Goal: Task Accomplishment & Management: Manage account settings

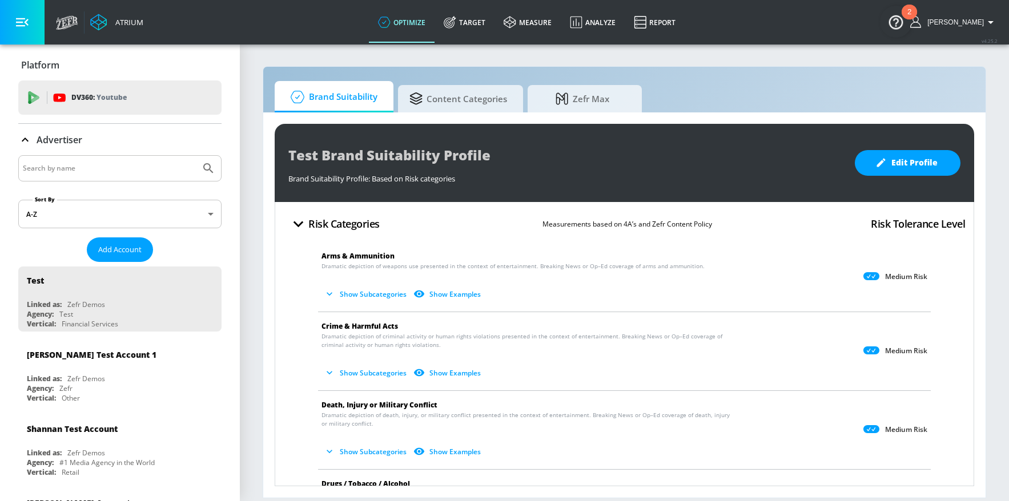
click at [783, 49] on section "Brand Suitability Content Categories Zefr Max Test Brand Suitability Profile Br…" at bounding box center [624, 272] width 769 height 458
drag, startPoint x: 102, startPoint y: 167, endPoint x: 102, endPoint y: 161, distance: 6.3
click at [102, 166] on input "Search by name" at bounding box center [109, 168] width 173 height 15
type input "san [PERSON_NAME]"
click at [196, 156] on button "Submit Search" at bounding box center [208, 168] width 25 height 25
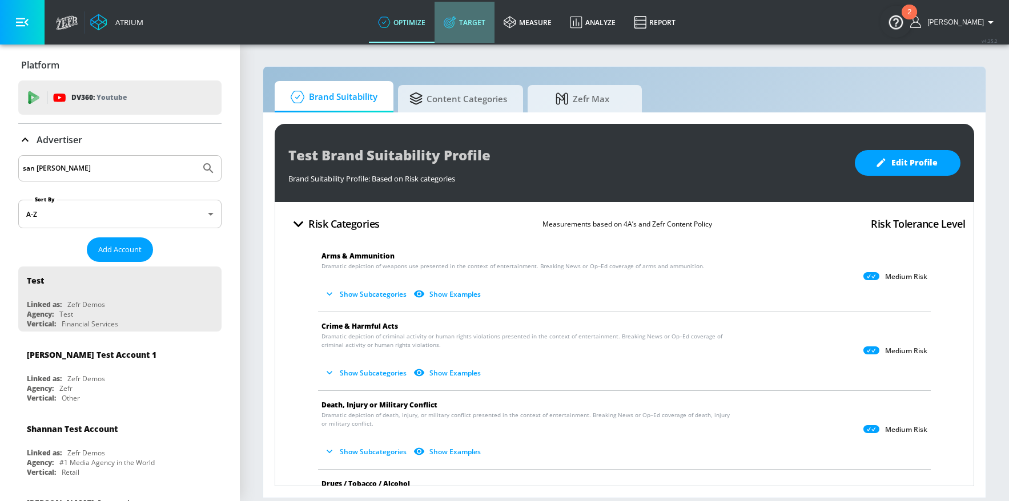
click at [479, 22] on link "Target" at bounding box center [465, 22] width 60 height 41
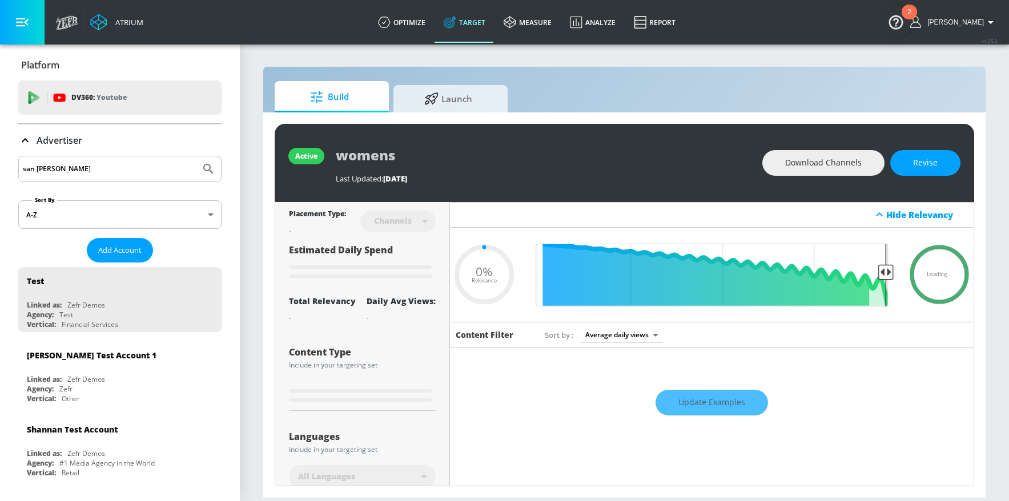
click at [99, 166] on input "san [PERSON_NAME]" at bounding box center [109, 169] width 173 height 15
type input "0.6"
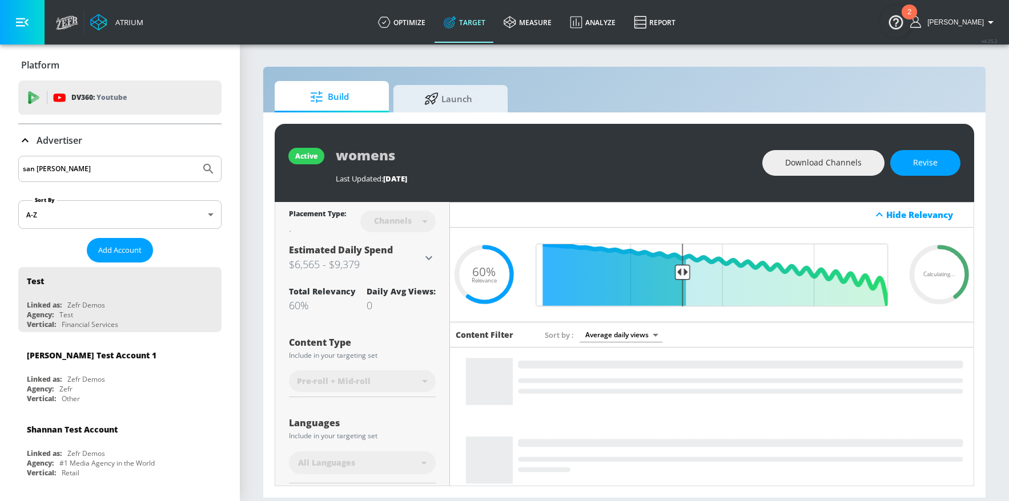
click at [196, 157] on button "Submit Search" at bounding box center [208, 169] width 25 height 25
click at [202, 169] on icon "Submit Search" at bounding box center [209, 169] width 14 height 14
click at [0, 158] on html "Atrium optimize Target measure Analyze Report optimize Target measure Analyze R…" at bounding box center [504, 250] width 1009 height 501
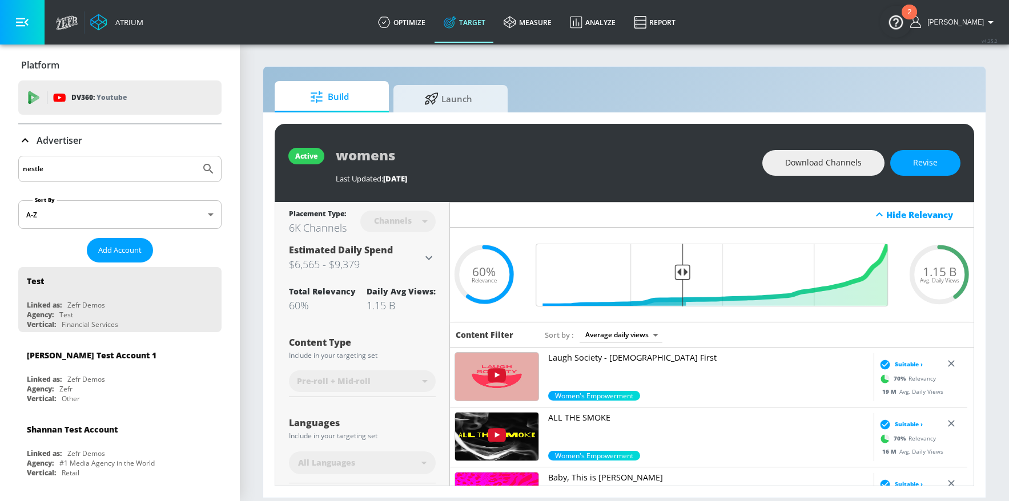
type input "nestle"
click at [196, 157] on button "Submit Search" at bounding box center [208, 169] width 25 height 25
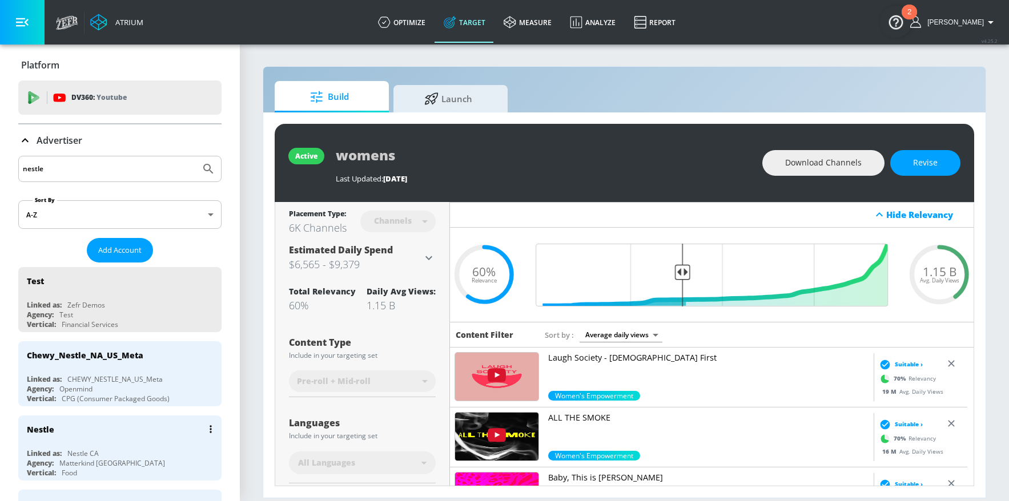
click at [126, 439] on div "Nestle" at bounding box center [123, 429] width 192 height 27
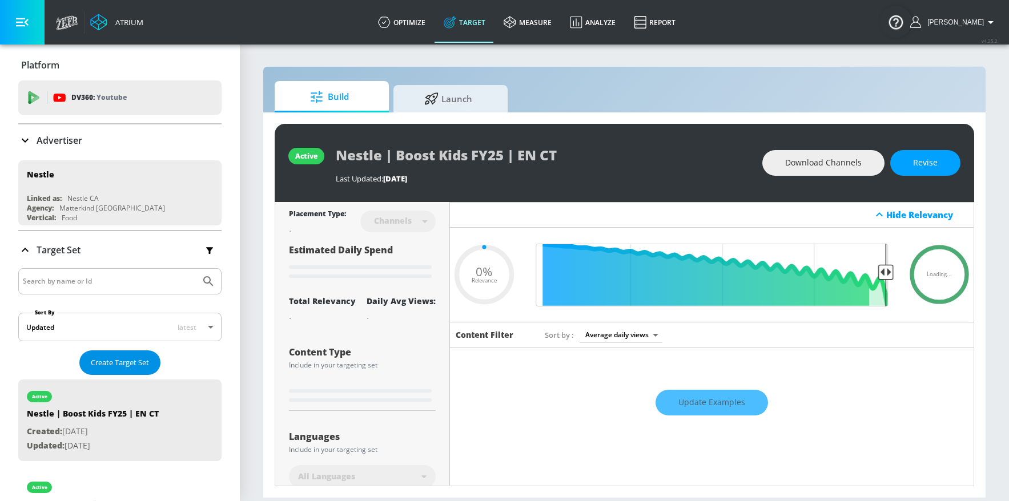
type input "0.05"
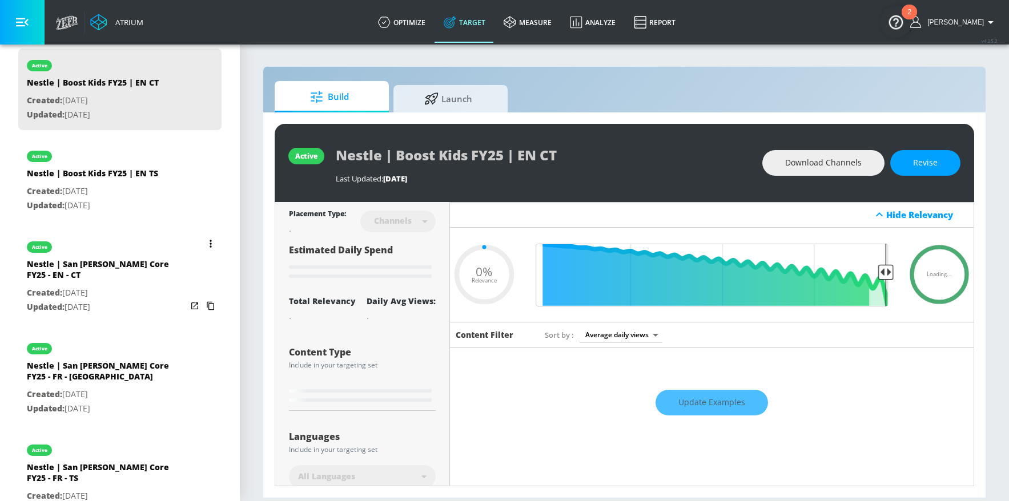
scroll to position [356, 0]
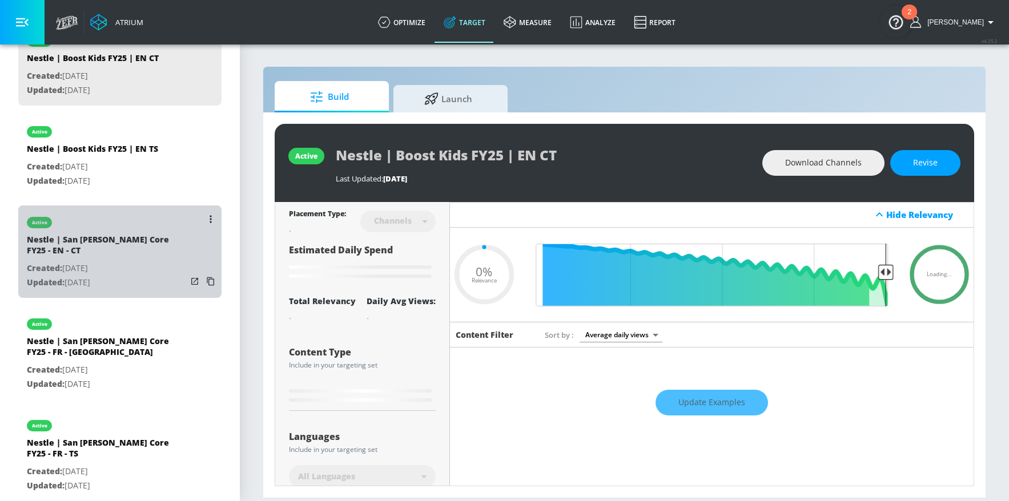
click at [150, 252] on div "Nestle | San [PERSON_NAME] Core FY25 - EN - CT" at bounding box center [107, 247] width 160 height 27
type input "Nestle | San [PERSON_NAME] Core FY25 - EN - CT"
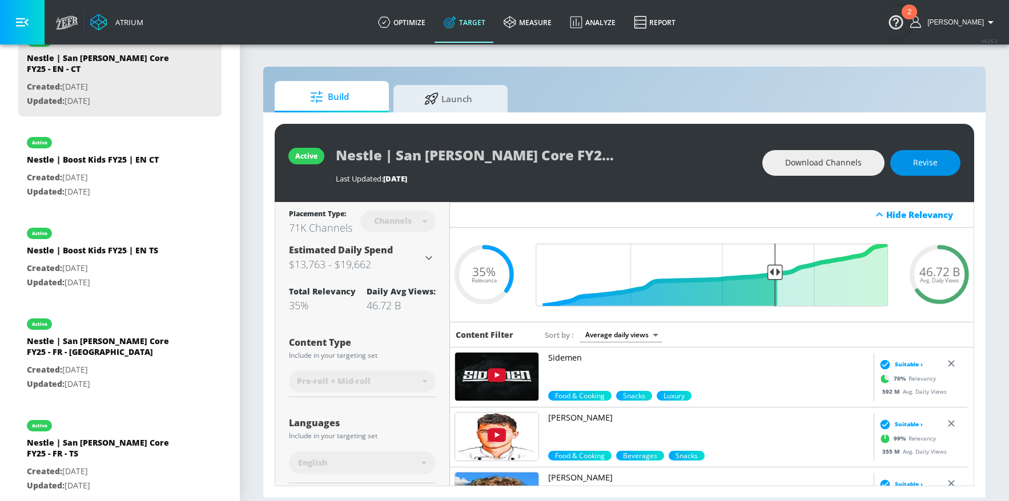
click at [928, 164] on span "Revise" at bounding box center [925, 163] width 25 height 14
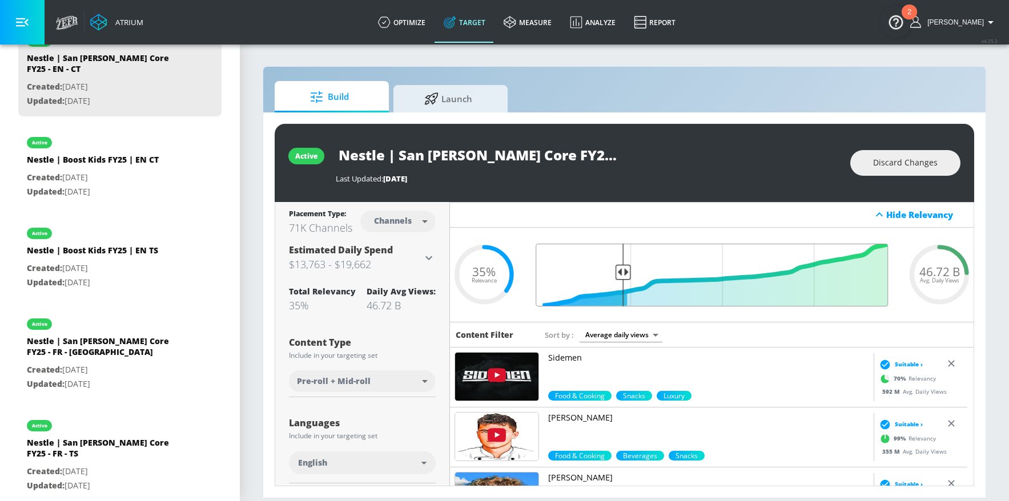
drag, startPoint x: 771, startPoint y: 269, endPoint x: 615, endPoint y: 268, distance: 156.5
type input "0.76"
click at [620, 269] on input "Final Threshold" at bounding box center [712, 275] width 364 height 63
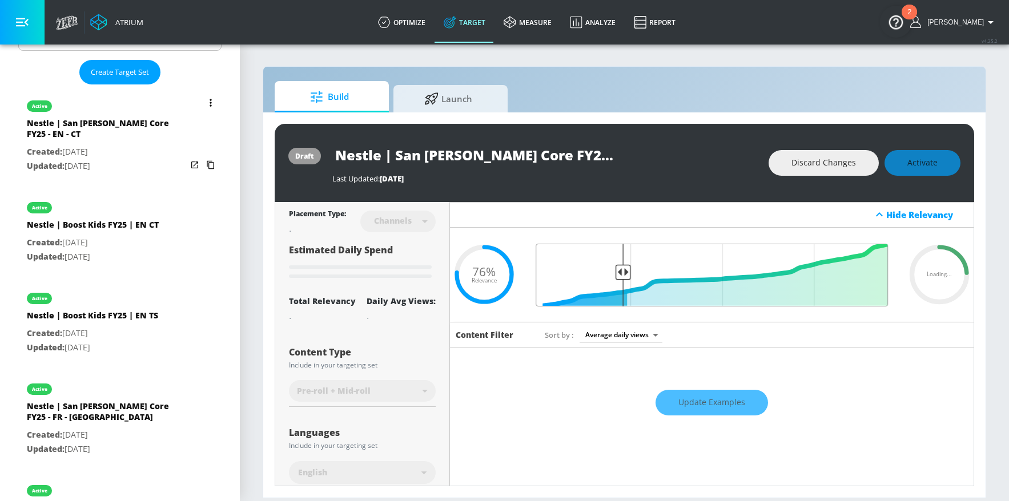
scroll to position [278, 0]
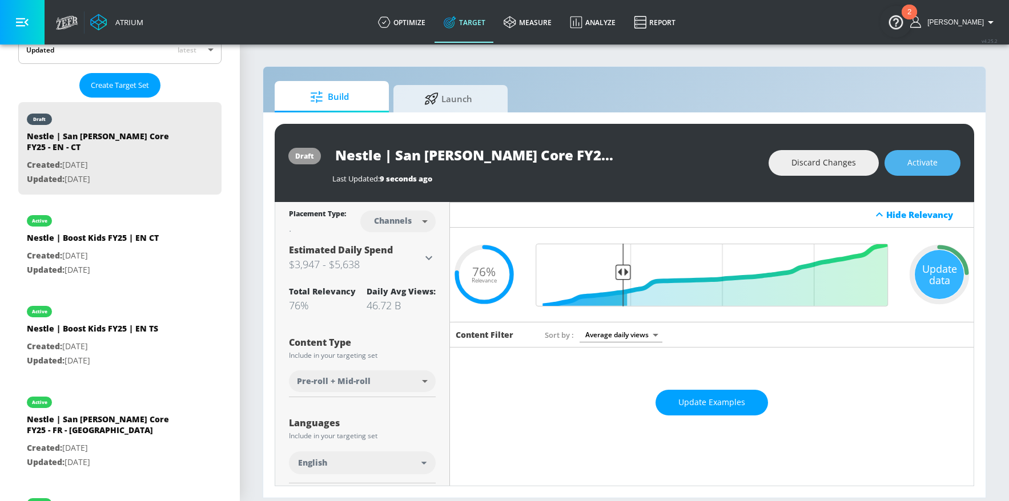
click at [918, 170] on span "Activate" at bounding box center [923, 163] width 30 height 14
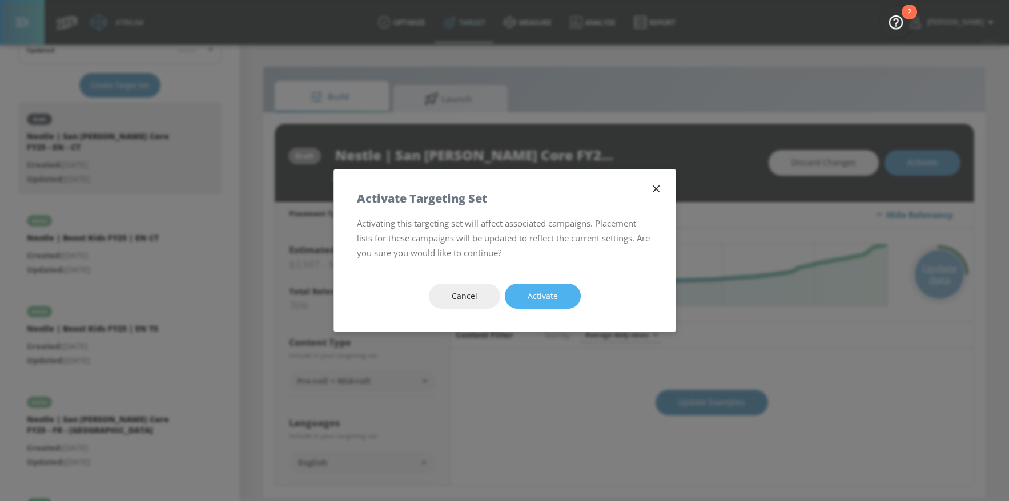
click at [561, 306] on button "Activate" at bounding box center [543, 297] width 76 height 26
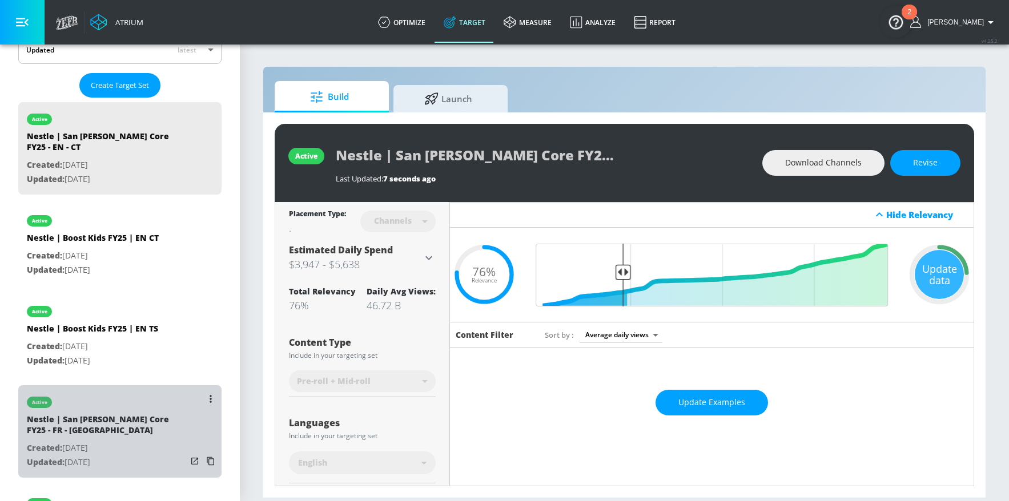
click at [120, 409] on div "active" at bounding box center [107, 400] width 160 height 29
type input "Nestle | San [PERSON_NAME] Core FY25 - FR - [GEOGRAPHIC_DATA]"
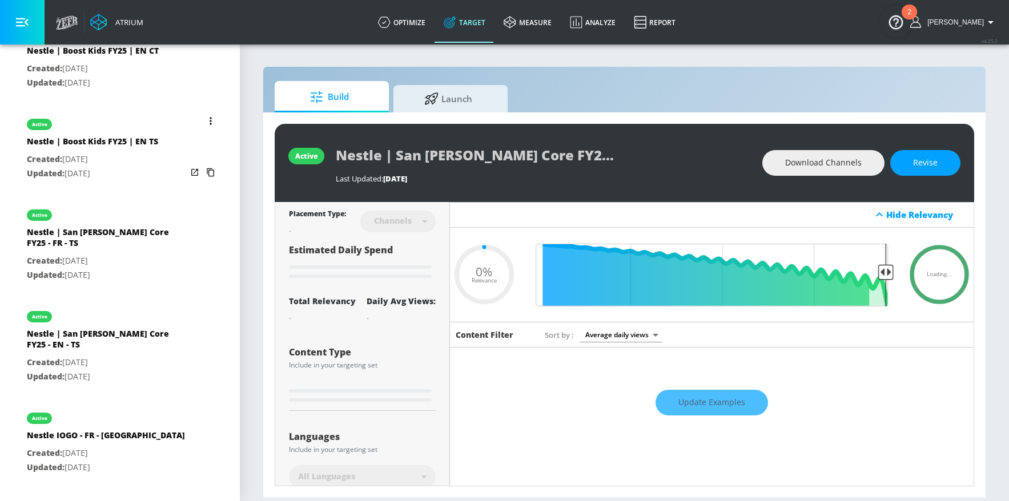
scroll to position [633, 0]
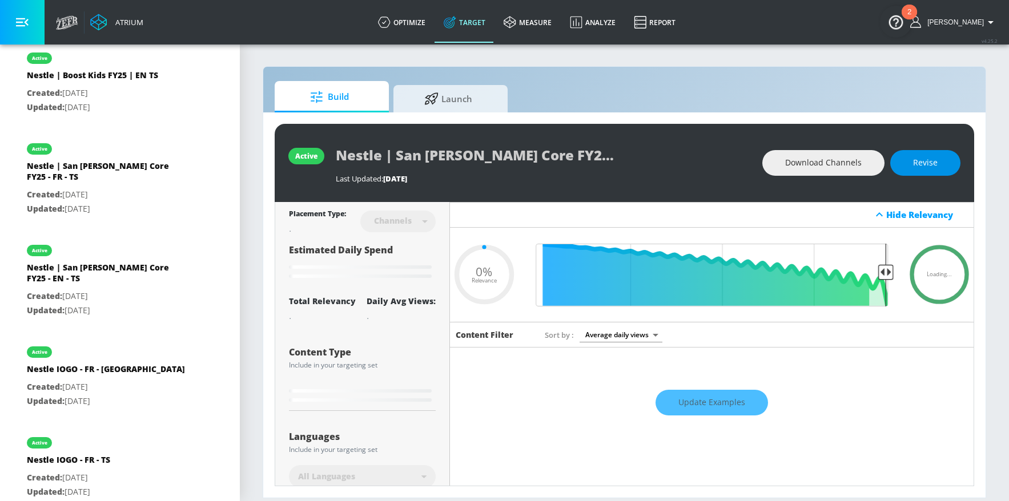
click at [929, 171] on button "Revise" at bounding box center [925, 163] width 70 height 26
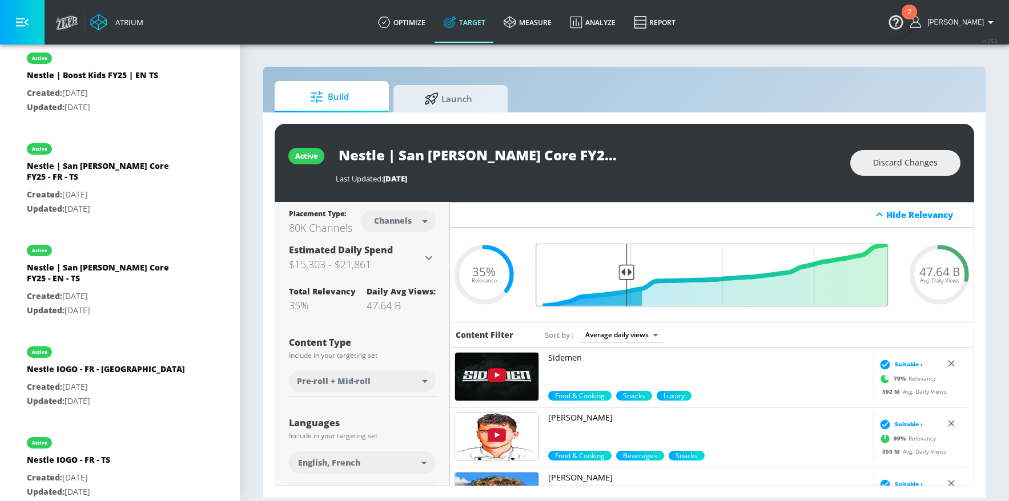
drag, startPoint x: 769, startPoint y: 272, endPoint x: 620, endPoint y: 284, distance: 149.0
type input "0.75"
click at [622, 285] on input "Final Threshold" at bounding box center [712, 275] width 364 height 63
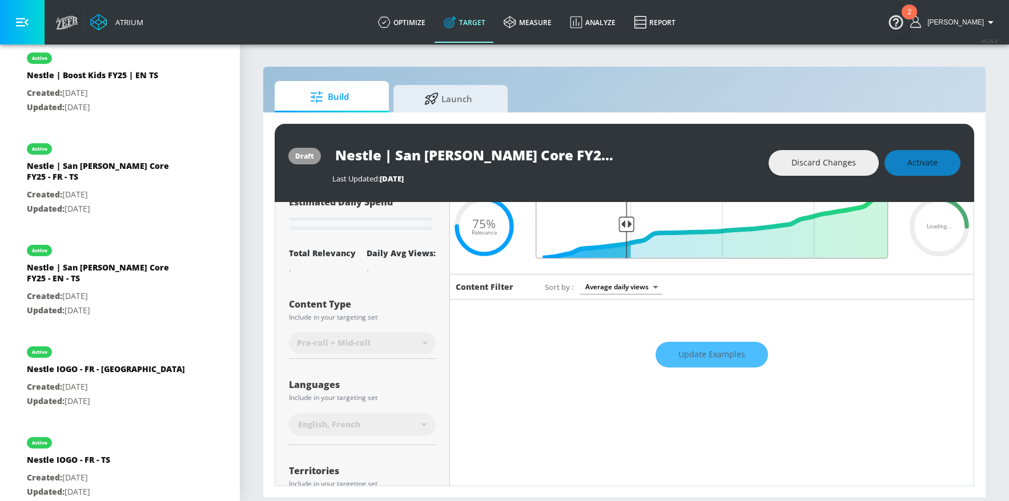
scroll to position [49, 0]
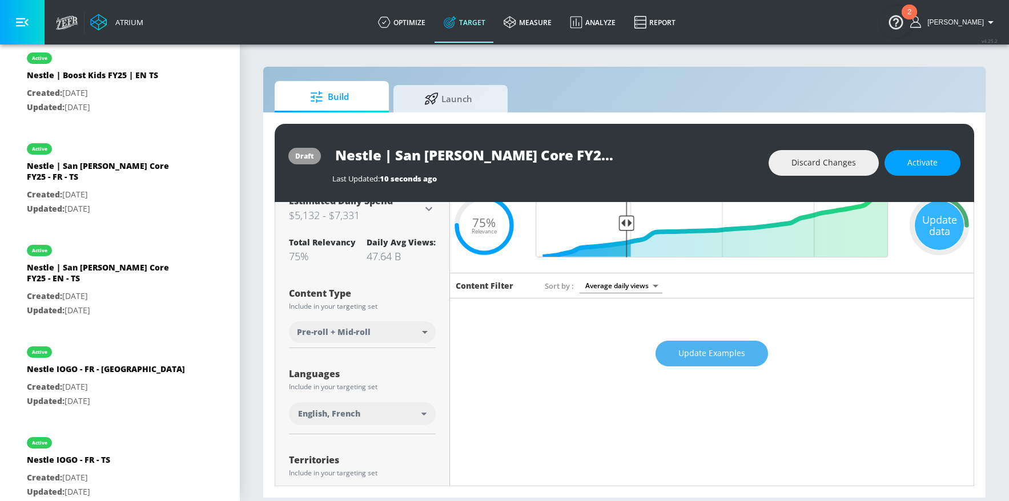
click at [700, 359] on span "Update Examples" at bounding box center [712, 354] width 67 height 14
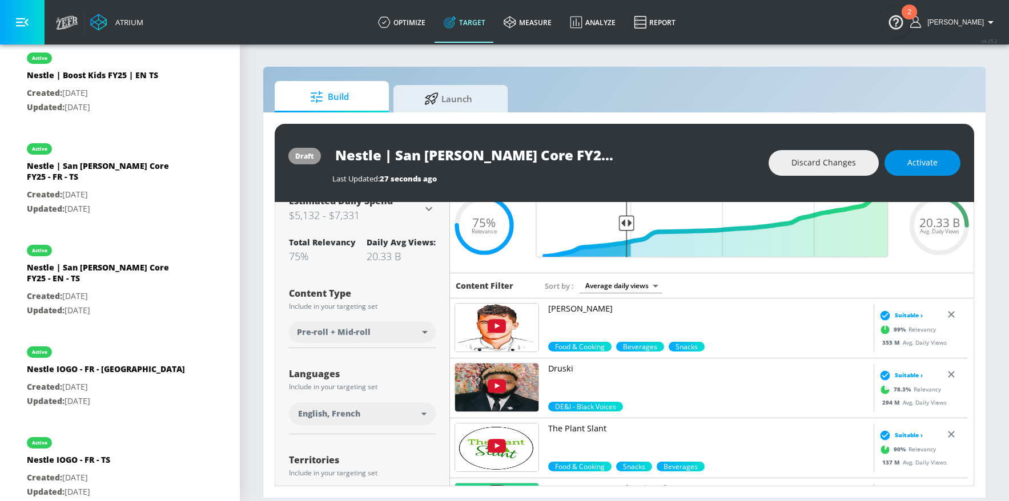
click at [918, 162] on span "Activate" at bounding box center [923, 163] width 30 height 14
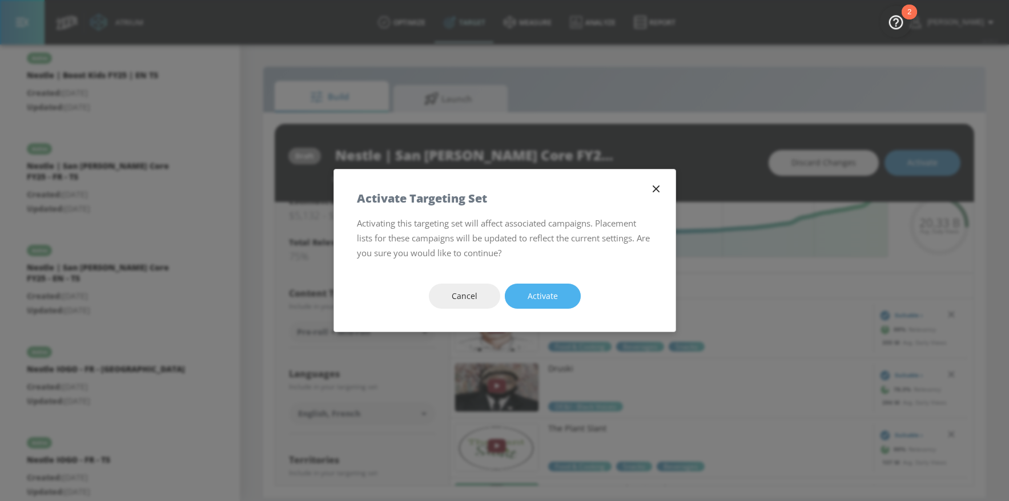
click at [555, 295] on span "Activate" at bounding box center [543, 297] width 30 height 14
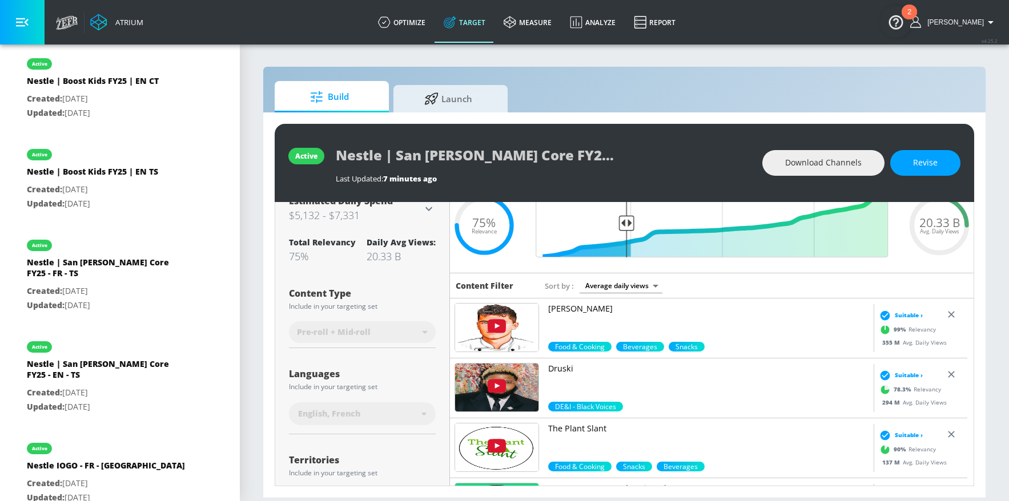
scroll to position [532, 0]
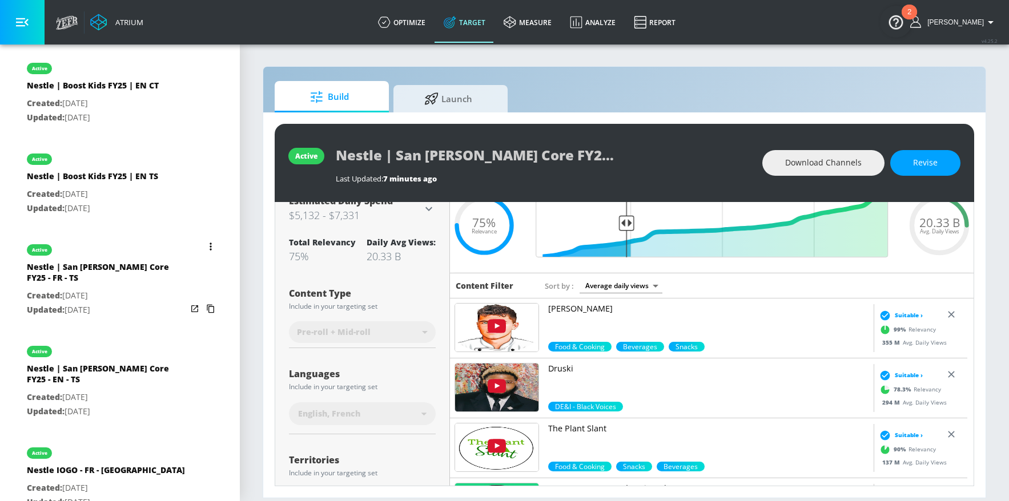
click at [133, 292] on p "Created: [DATE]" at bounding box center [107, 296] width 160 height 14
type input "Nestle | San [PERSON_NAME] Core FY25 - FR - TS"
type input "videos"
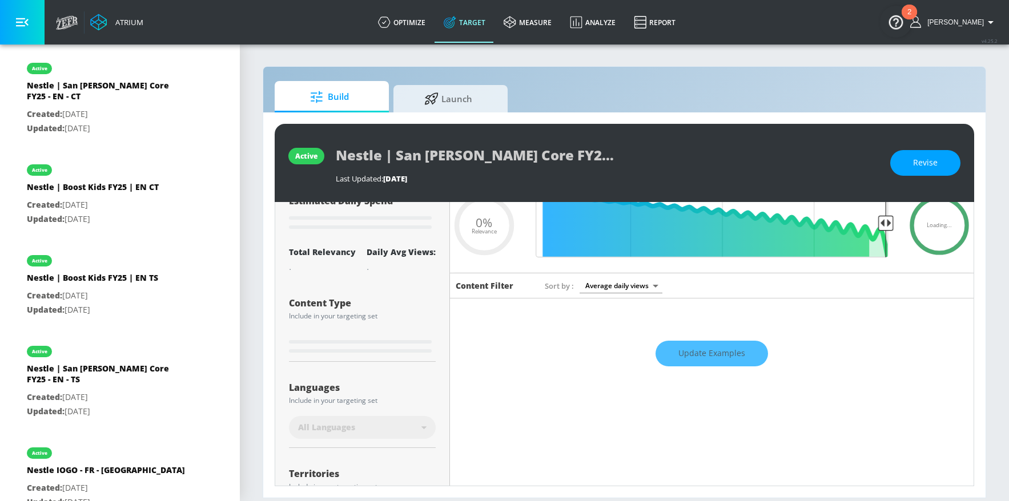
scroll to position [36, 0]
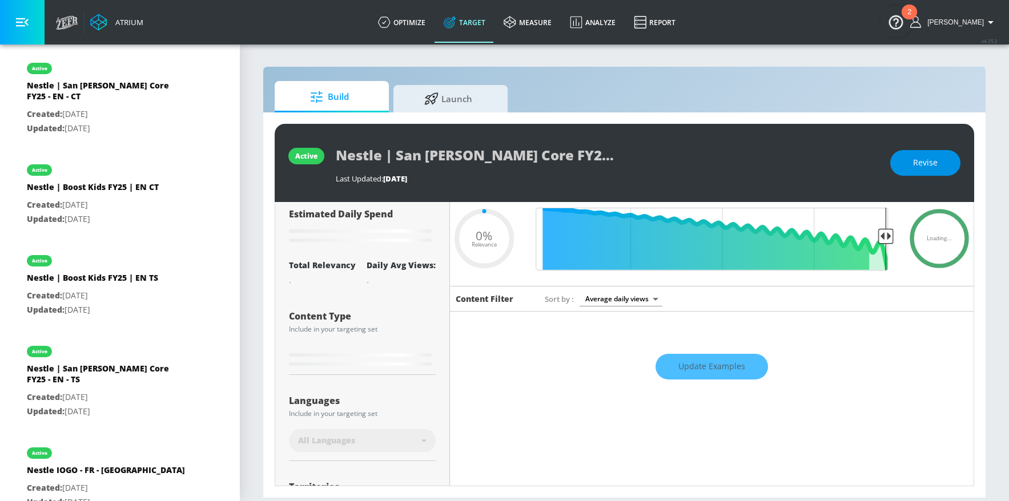
click at [901, 164] on button "Revise" at bounding box center [925, 163] width 70 height 26
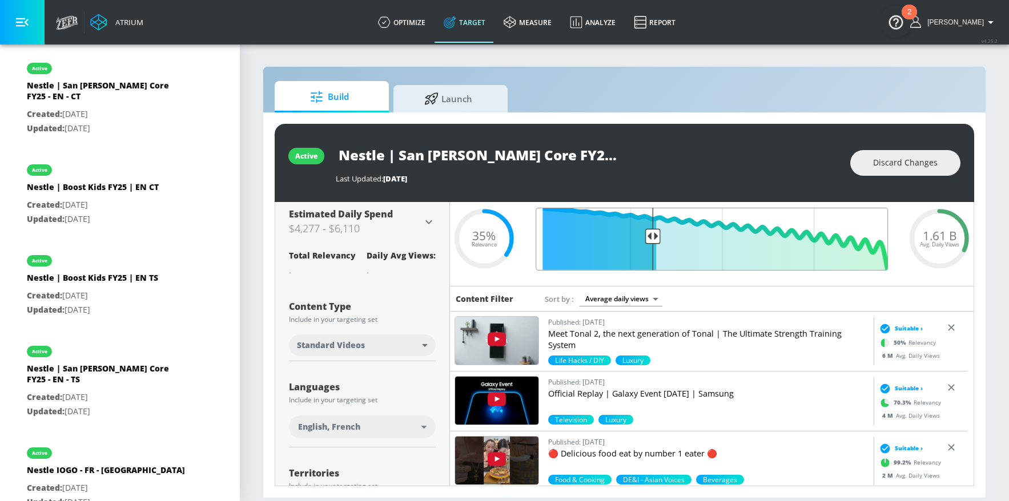
drag, startPoint x: 769, startPoint y: 238, endPoint x: 647, endPoint y: 250, distance: 122.8
click at [647, 250] on input "Final Threshold" at bounding box center [712, 239] width 364 height 63
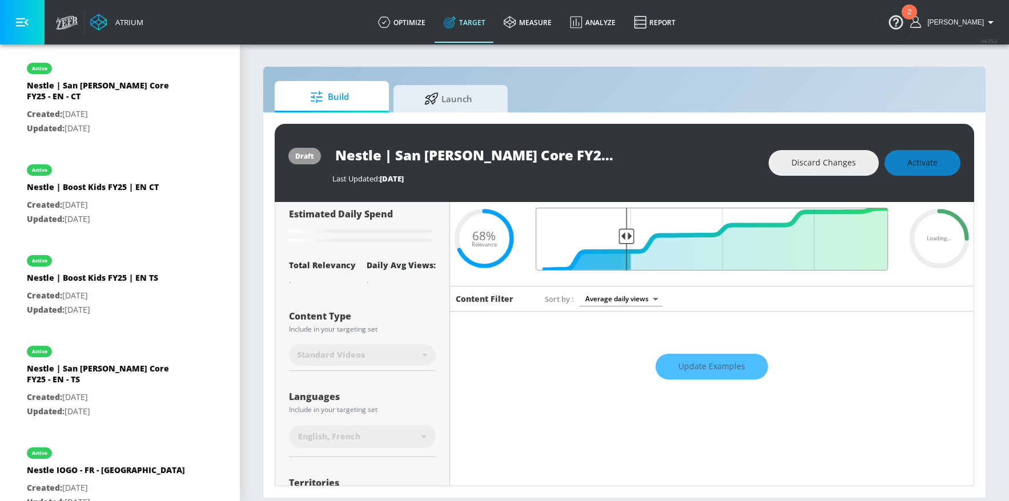
drag, startPoint x: 645, startPoint y: 235, endPoint x: 623, endPoint y: 236, distance: 22.3
click at [623, 236] on input "Final Threshold" at bounding box center [712, 239] width 364 height 63
type input "0.68"
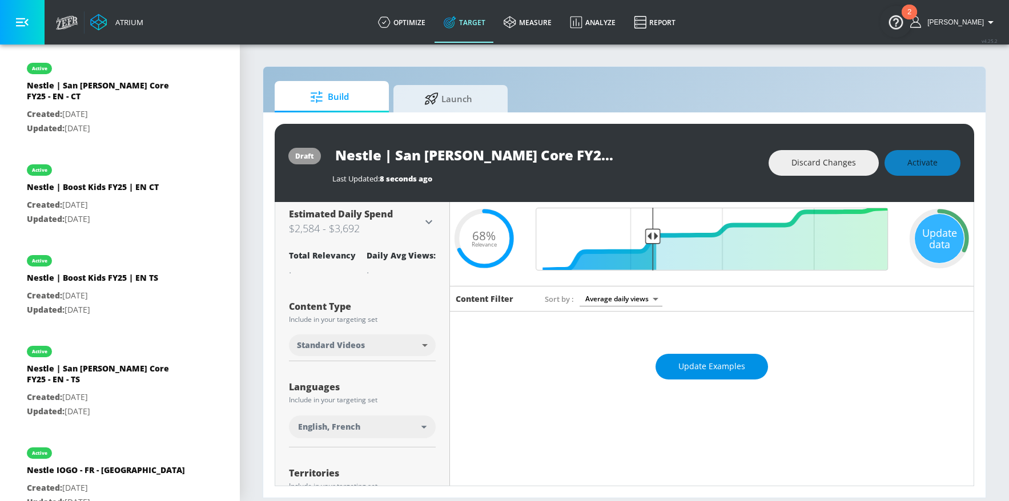
click at [717, 372] on span "Update Examples" at bounding box center [712, 367] width 67 height 14
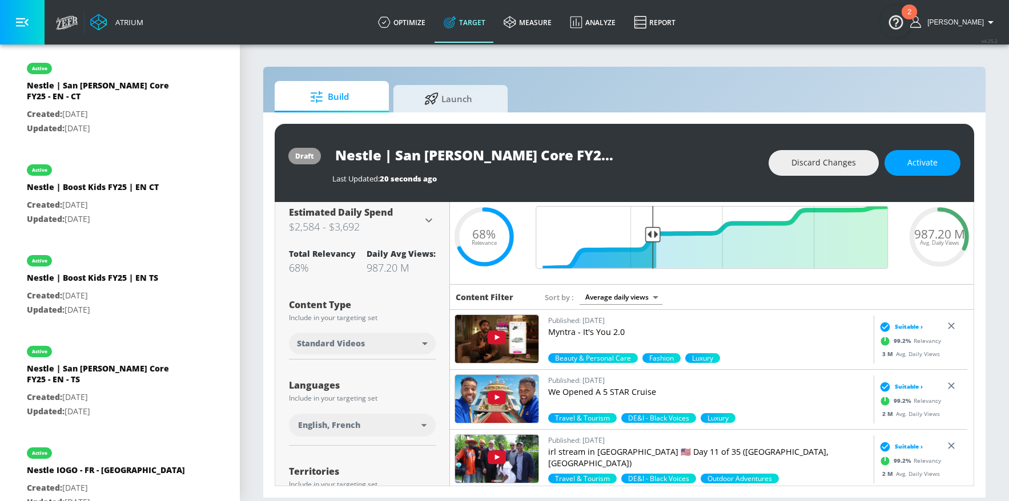
scroll to position [38, 0]
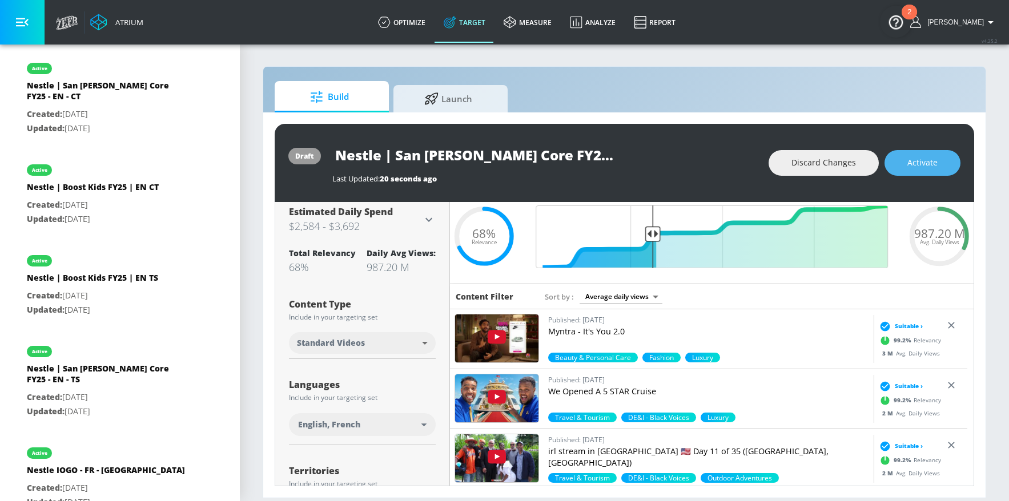
click at [941, 168] on button "Activate" at bounding box center [923, 163] width 76 height 26
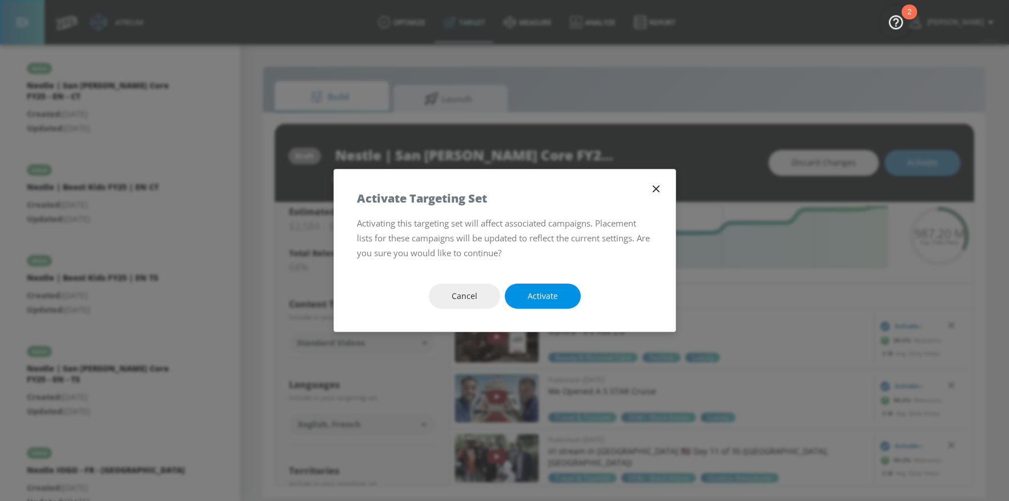
click at [553, 296] on span "Activate" at bounding box center [543, 297] width 30 height 14
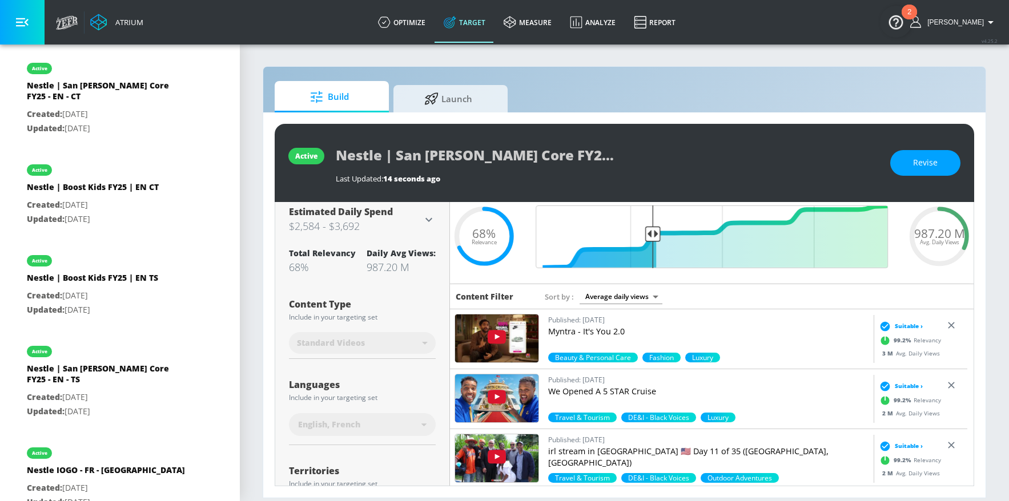
scroll to position [529, 0]
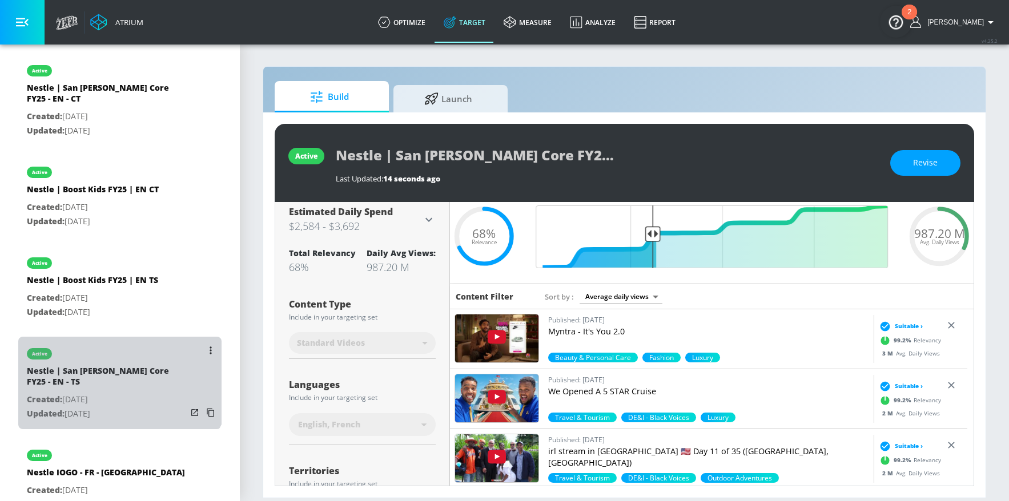
click at [118, 374] on div "Nestle | San [PERSON_NAME] Core FY25 - EN - TS" at bounding box center [107, 379] width 160 height 27
type input "Nestle | San [PERSON_NAME] Core FY25 - EN - TS"
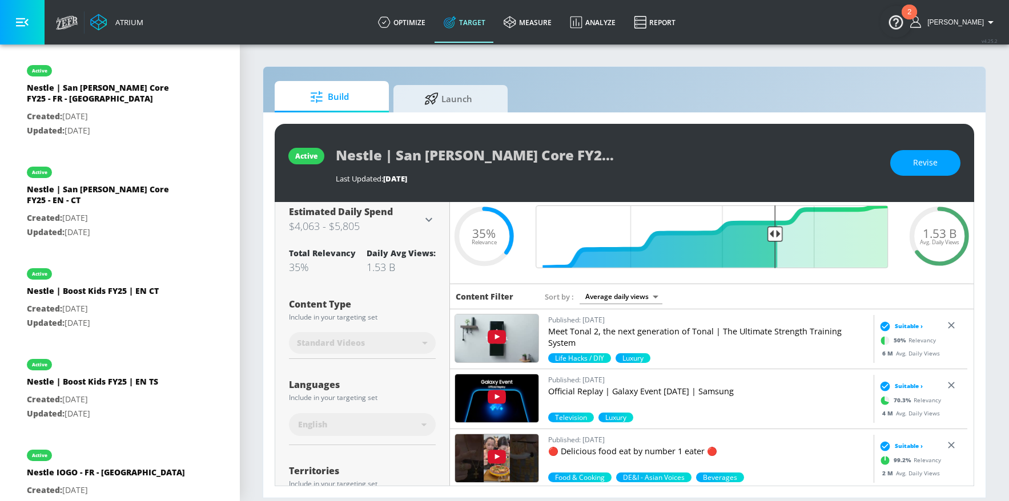
click at [916, 200] on div "active Nestle | [GEOGRAPHIC_DATA][PERSON_NAME] Core FY25 - EN - TS Last Updated…" at bounding box center [625, 163] width 700 height 78
click at [918, 174] on button "Revise" at bounding box center [925, 163] width 70 height 26
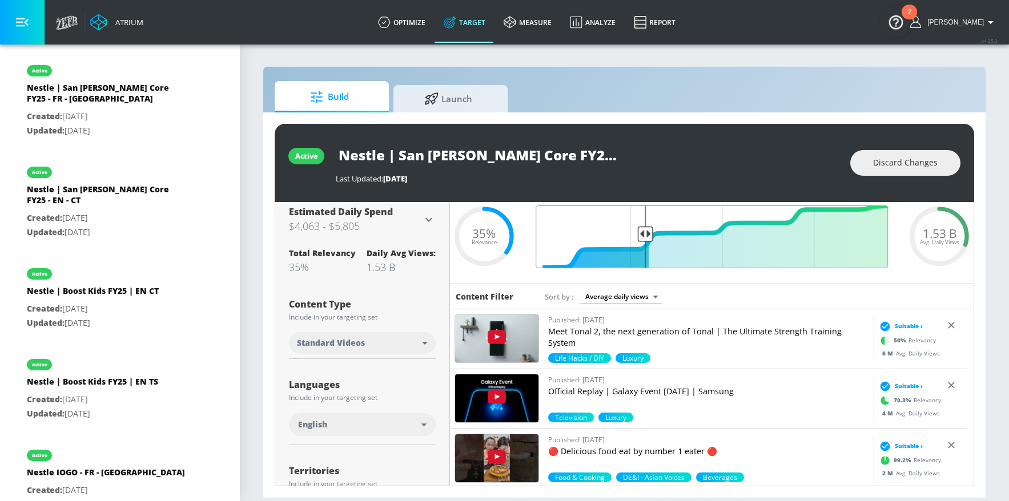
drag, startPoint x: 768, startPoint y: 236, endPoint x: 640, endPoint y: 241, distance: 128.0
type input "0.7"
click at [640, 241] on input "Final Threshold" at bounding box center [712, 237] width 364 height 63
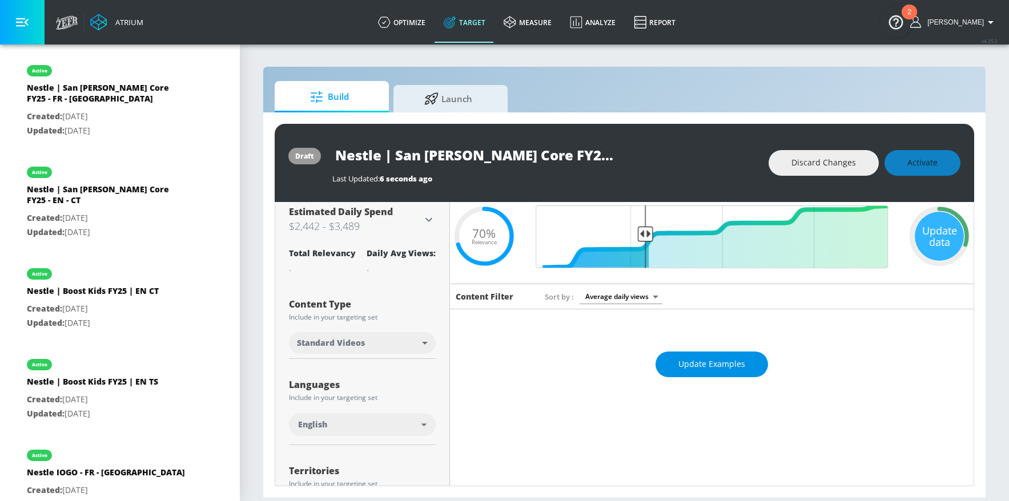
click at [719, 367] on span "Update Examples" at bounding box center [712, 365] width 67 height 14
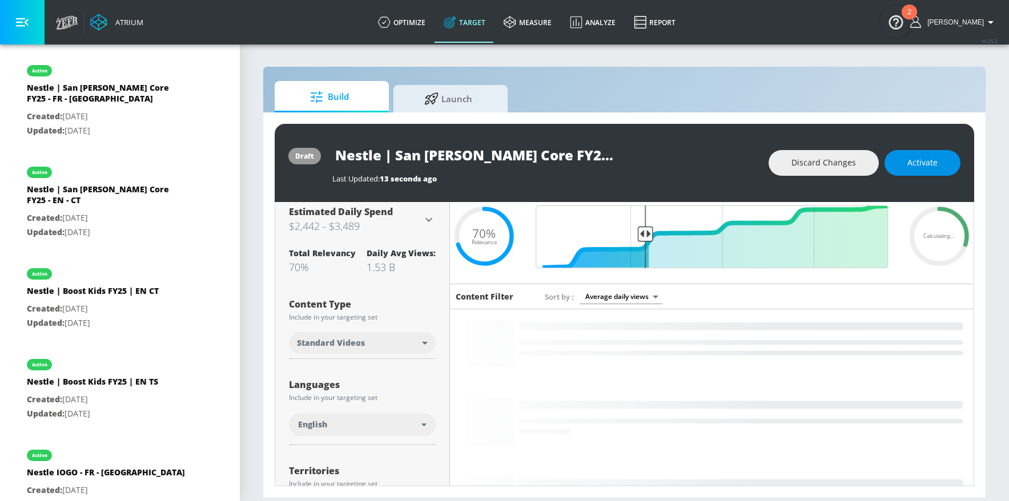
click at [934, 168] on span "Activate" at bounding box center [923, 163] width 30 height 14
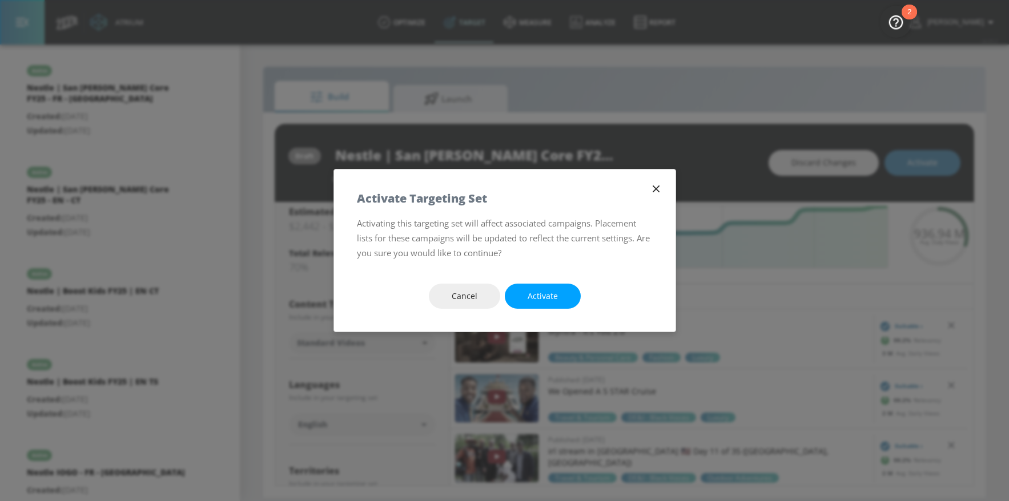
click at [532, 300] on span "Activate" at bounding box center [543, 297] width 30 height 14
